Goal: Find specific page/section: Find specific page/section

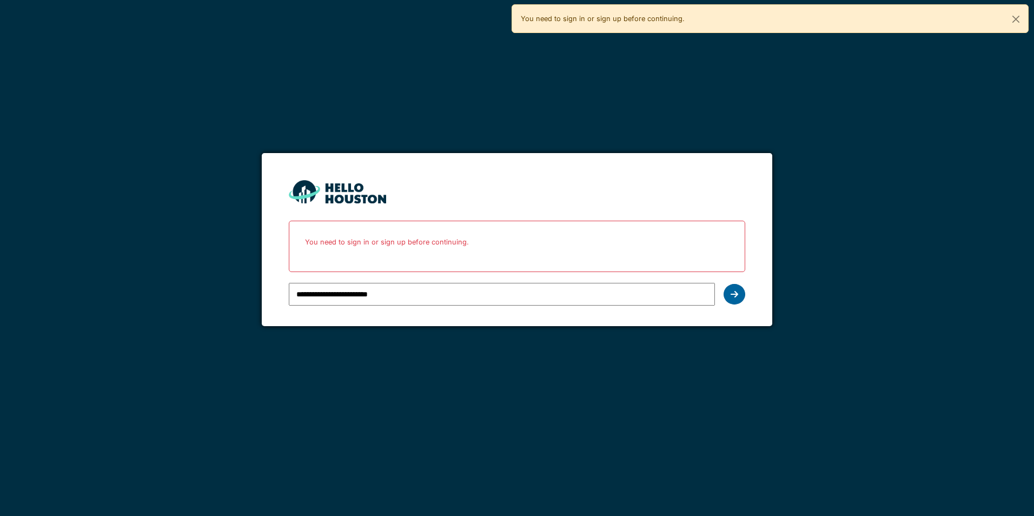
click at [733, 300] on div at bounding box center [735, 294] width 22 height 21
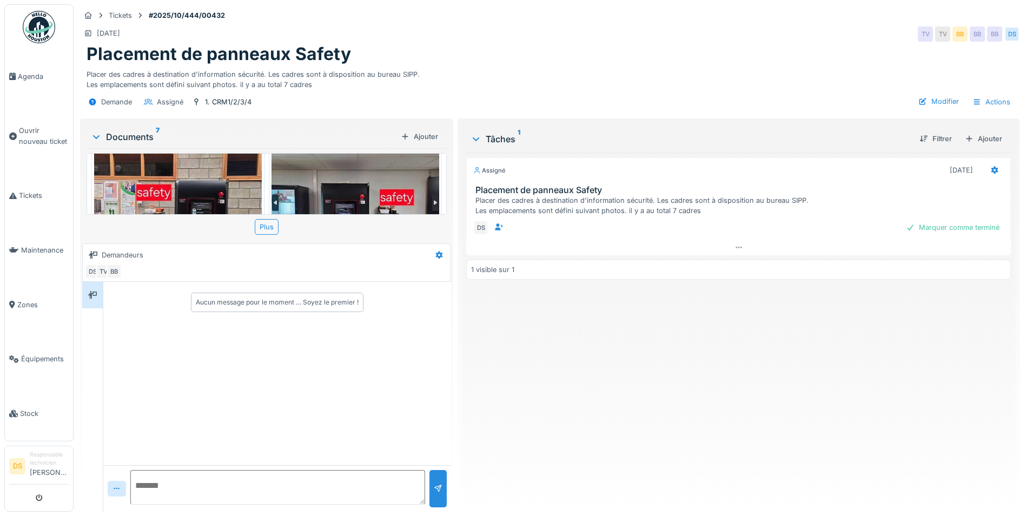
scroll to position [162, 0]
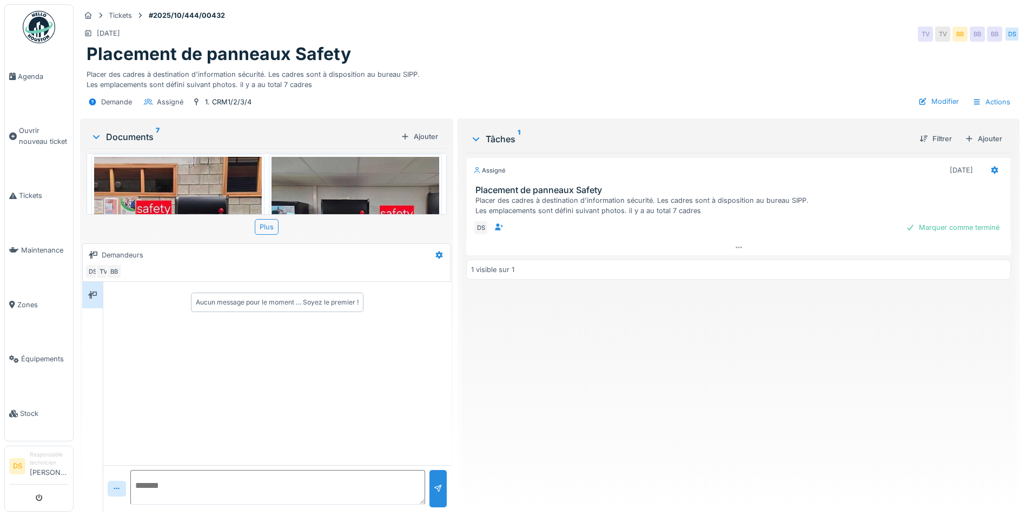
click at [206, 187] on img at bounding box center [178, 222] width 168 height 130
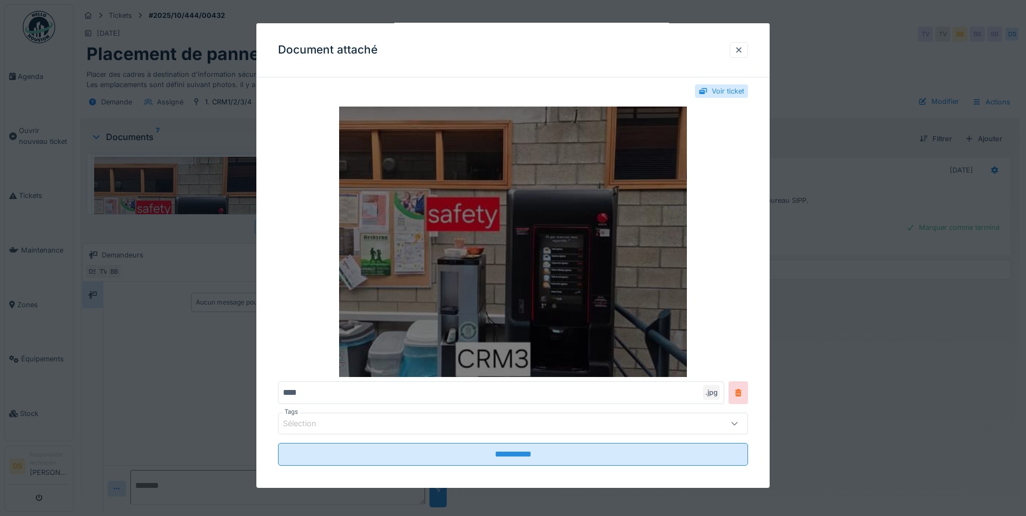
scroll to position [18, 0]
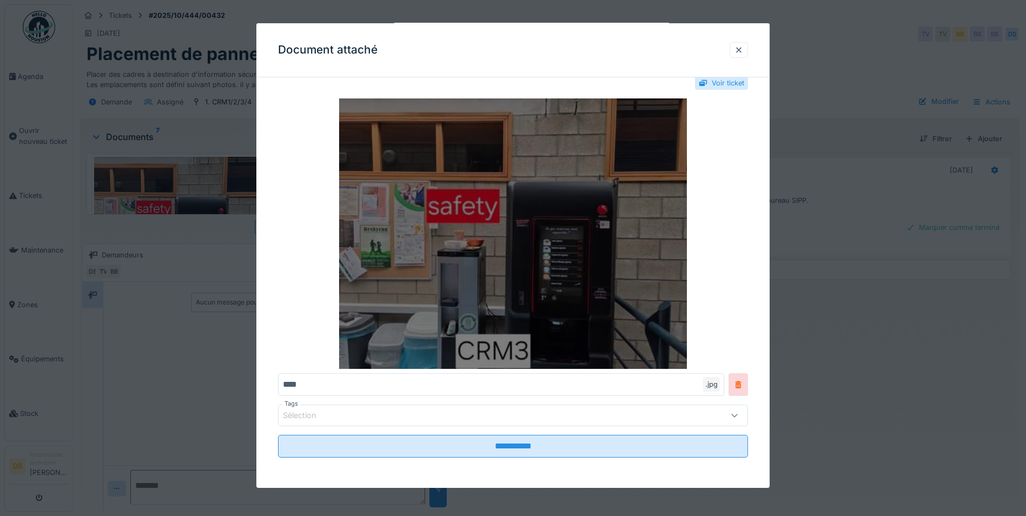
click at [594, 214] on img at bounding box center [513, 233] width 470 height 270
